Goal: Task Accomplishment & Management: Use online tool/utility

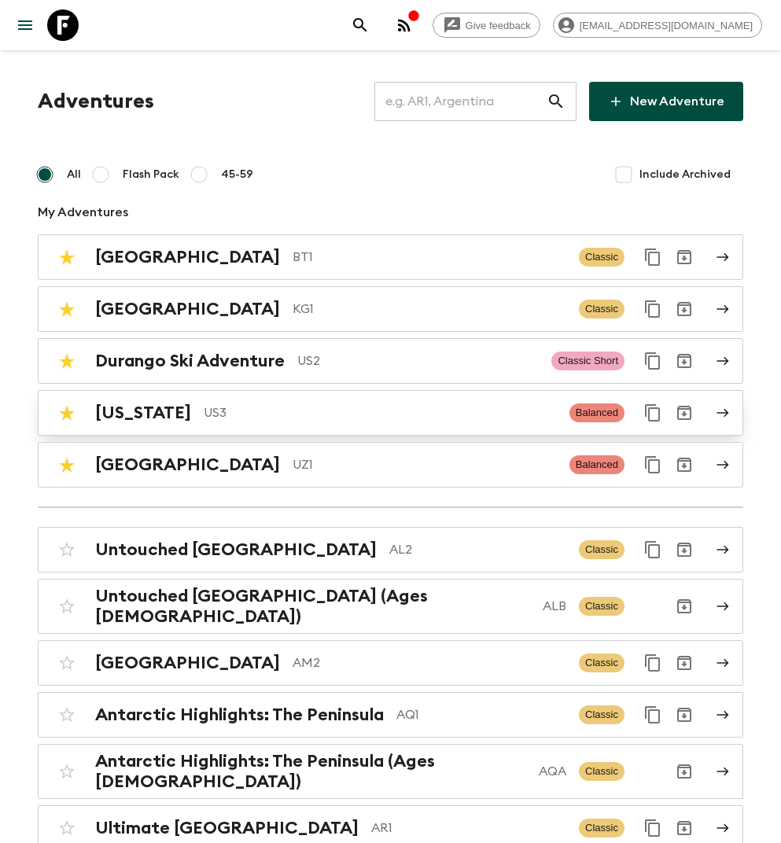
click at [244, 408] on p "US3" at bounding box center [380, 412] width 353 height 19
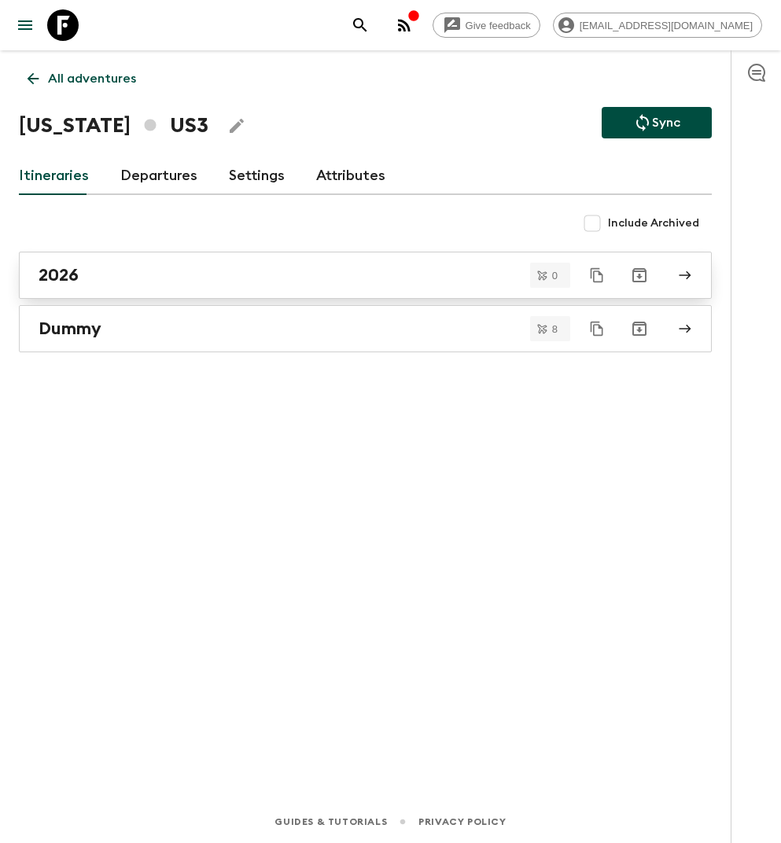
click at [201, 275] on div "2026" at bounding box center [350, 275] width 623 height 20
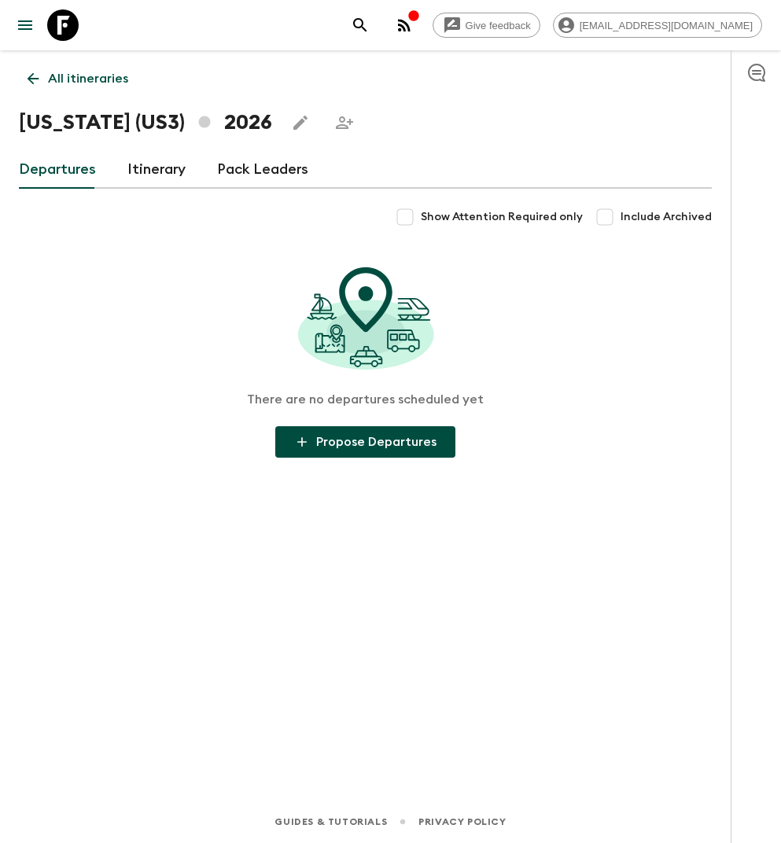
click at [336, 125] on icon "Share this itinerary" at bounding box center [344, 122] width 17 height 13
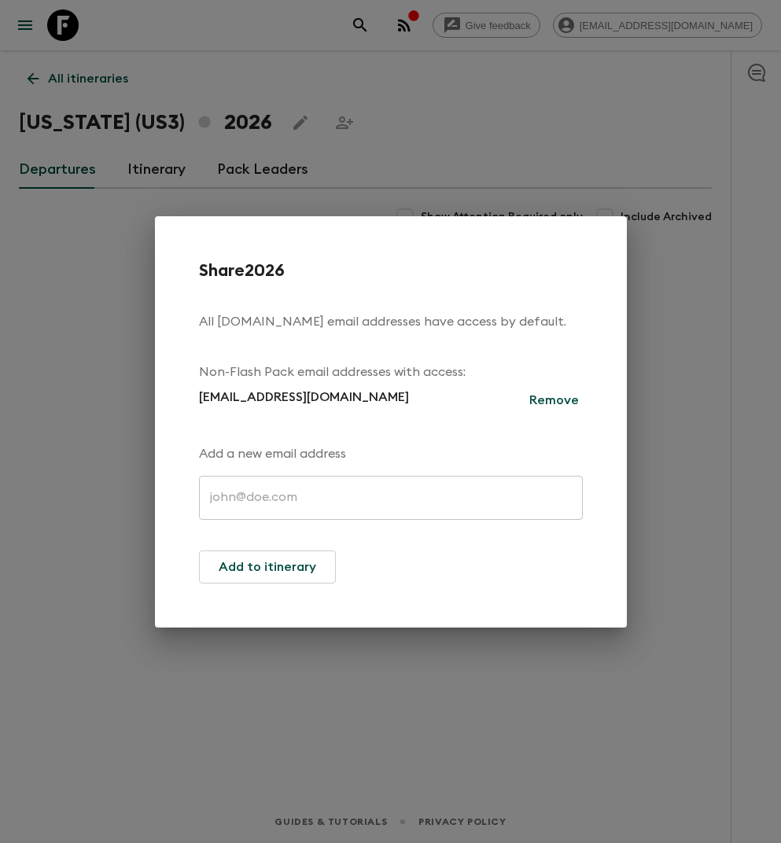
click at [280, 494] on input "text" at bounding box center [391, 498] width 384 height 44
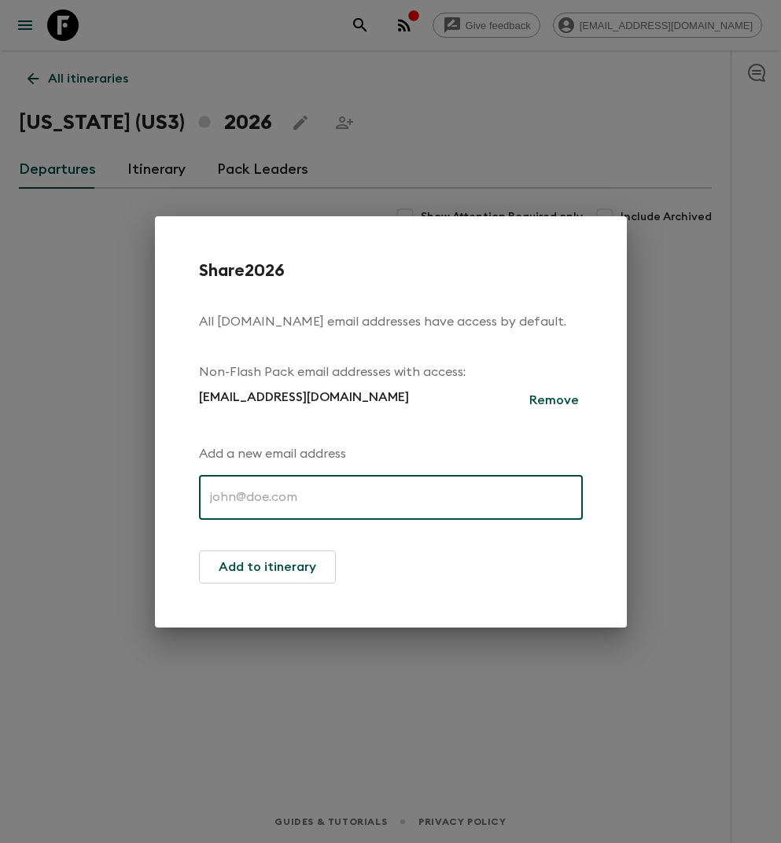
paste input "[EMAIL_ADDRESS][DOMAIN_NAME]"
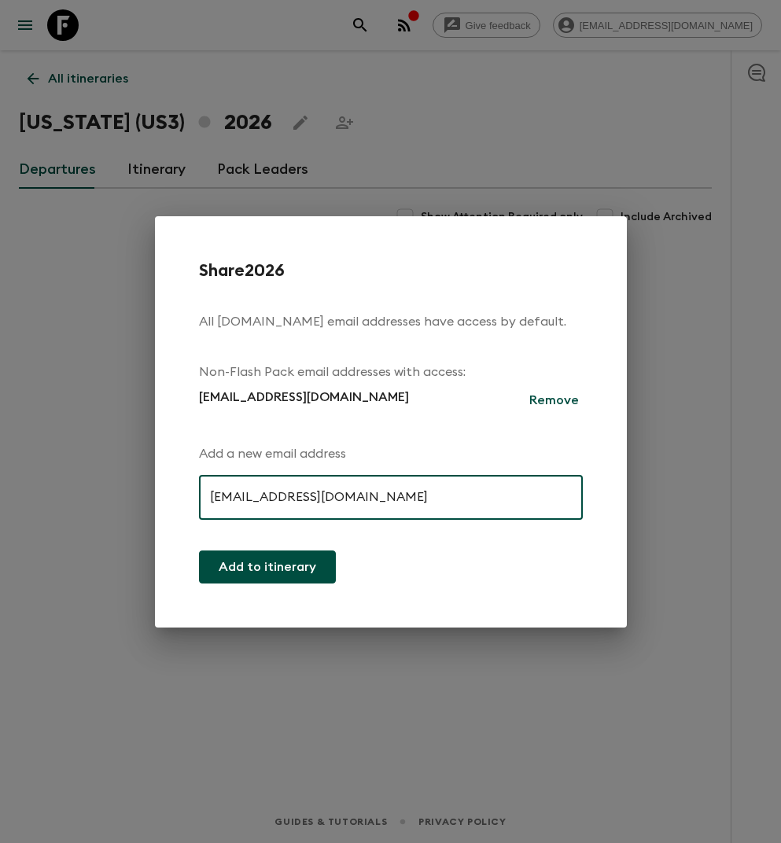
type input "[EMAIL_ADDRESS][DOMAIN_NAME]"
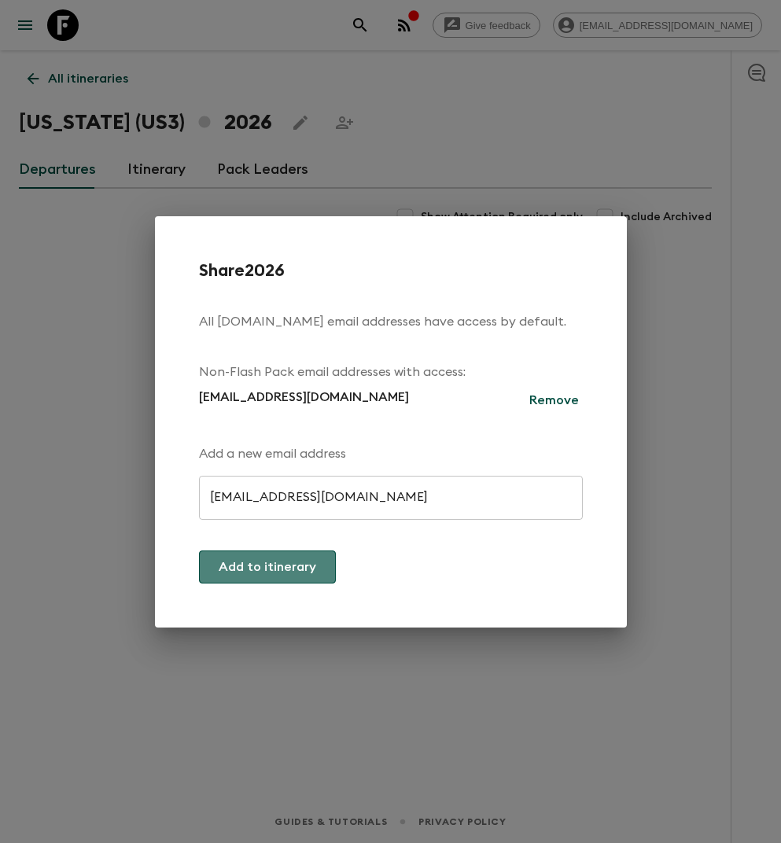
click at [291, 564] on button "Add to itinerary" at bounding box center [267, 566] width 137 height 33
click at [352, 677] on div "Share 2026 All [DOMAIN_NAME] email addresses have access by default. Non-Flash …" at bounding box center [390, 421] width 781 height 843
